Goal: Obtain resource: Obtain resource

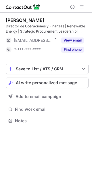
scroll to position [117, 92]
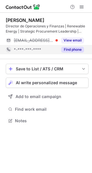
click at [74, 51] on button "Find phone" at bounding box center [73, 50] width 23 height 6
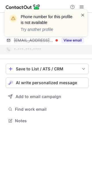
click at [81, 14] on span at bounding box center [83, 15] width 5 height 6
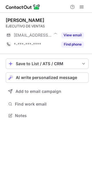
scroll to position [112, 92]
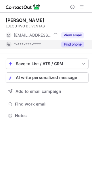
click at [77, 43] on button "Find phone" at bounding box center [73, 45] width 23 height 6
